Goal: Navigation & Orientation: Find specific page/section

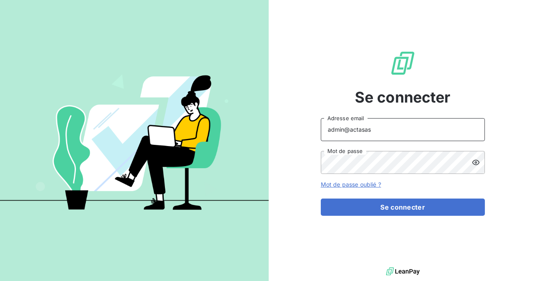
click at [375, 130] on input "admin@actasas" at bounding box center [403, 129] width 164 height 23
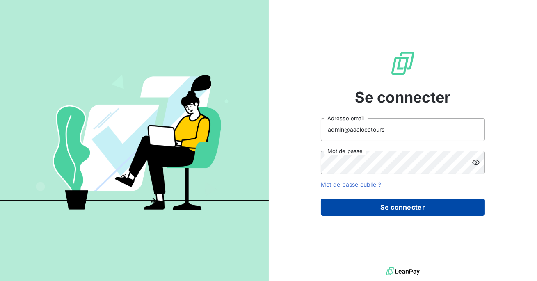
click at [382, 208] on button "Se connecter" at bounding box center [403, 207] width 164 height 17
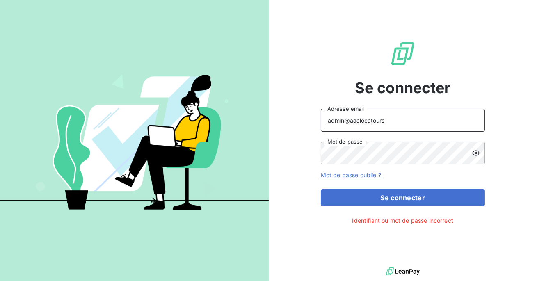
click at [389, 119] on input "admin@aaalocatours" at bounding box center [403, 120] width 164 height 23
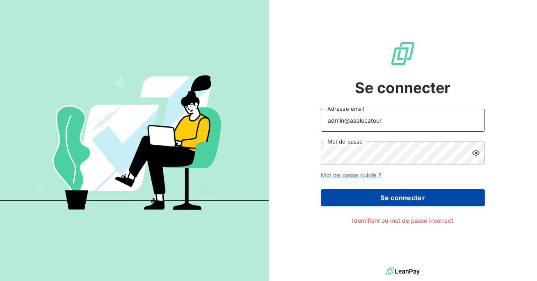
type input "admin@aaalocatour"
click at [391, 204] on button "Se connecter" at bounding box center [403, 197] width 164 height 17
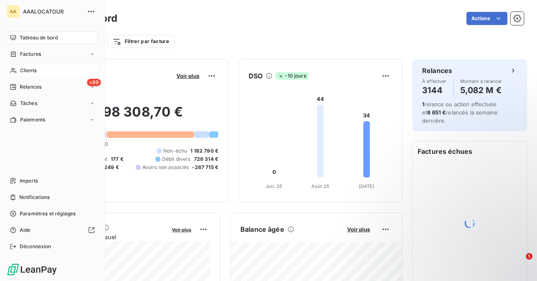
click at [21, 69] on span "Clients" at bounding box center [28, 70] width 16 height 7
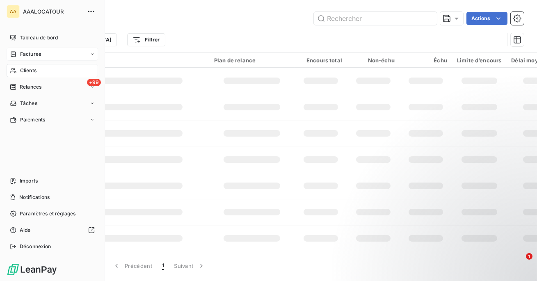
click at [30, 55] on span "Factures" at bounding box center [30, 53] width 21 height 7
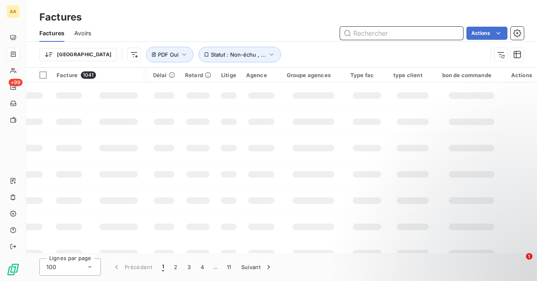
scroll to position [0, 280]
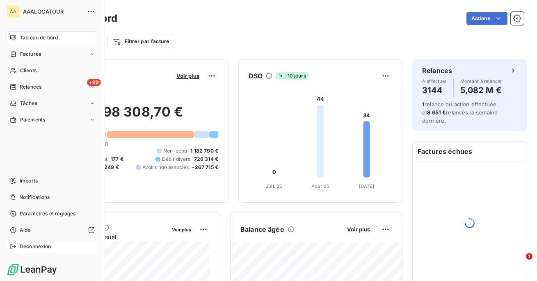
click at [20, 250] on span "Déconnexion" at bounding box center [36, 246] width 32 height 7
